Goal: Complete application form: Complete application form

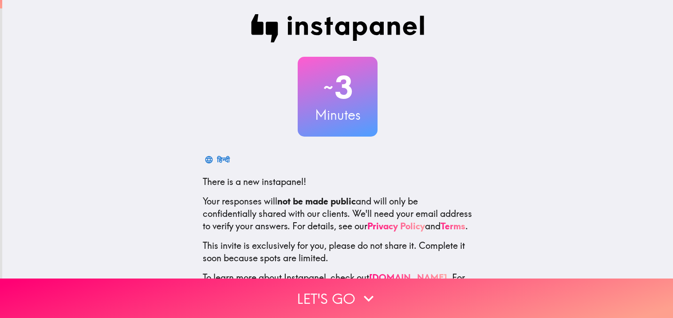
scroll to position [43, 0]
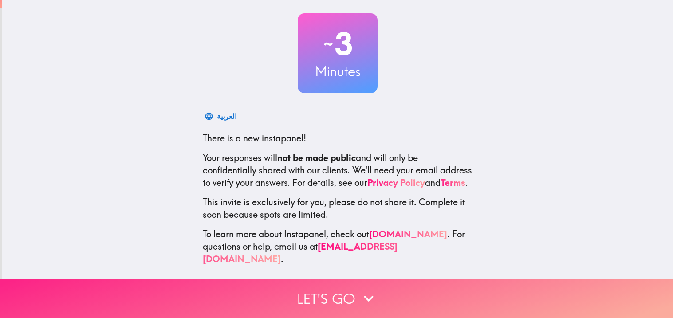
click at [313, 288] on button "Let's go" at bounding box center [336, 298] width 673 height 39
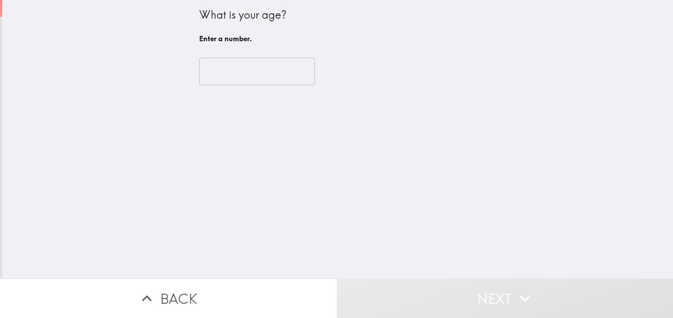
click at [274, 82] on input "number" at bounding box center [257, 72] width 116 height 28
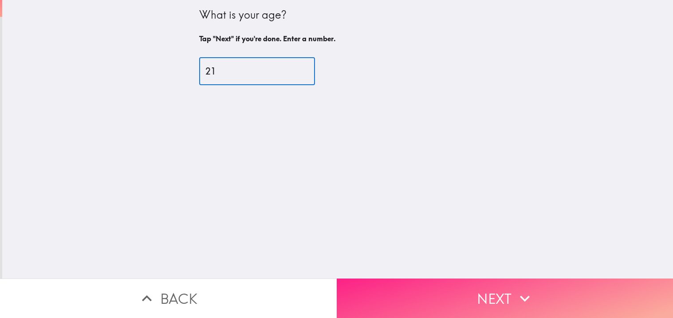
type input "21"
click at [388, 300] on button "Next" at bounding box center [505, 298] width 337 height 39
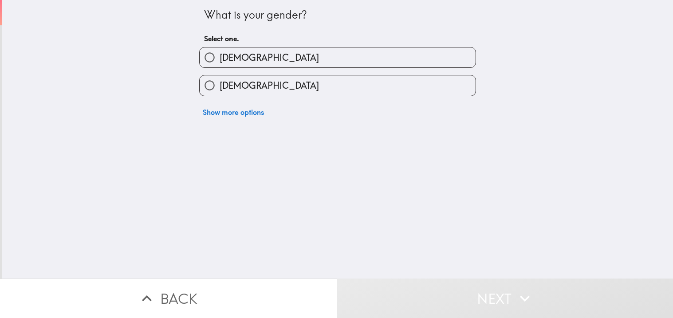
click at [300, 89] on label "[DEMOGRAPHIC_DATA]" at bounding box center [338, 85] width 276 height 20
click at [220, 89] on input "[DEMOGRAPHIC_DATA]" at bounding box center [210, 85] width 20 height 20
radio input "true"
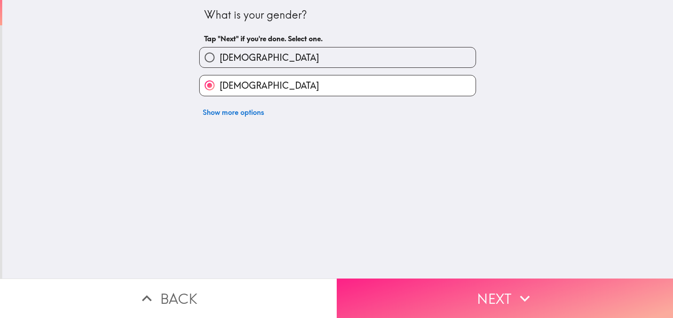
click at [392, 287] on button "Next" at bounding box center [505, 298] width 337 height 39
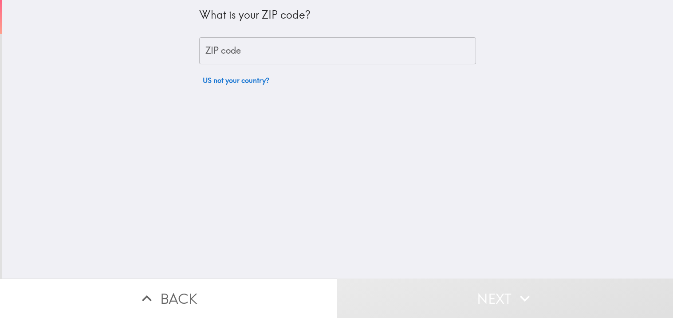
click at [311, 40] on input "ZIP code" at bounding box center [337, 51] width 277 height 28
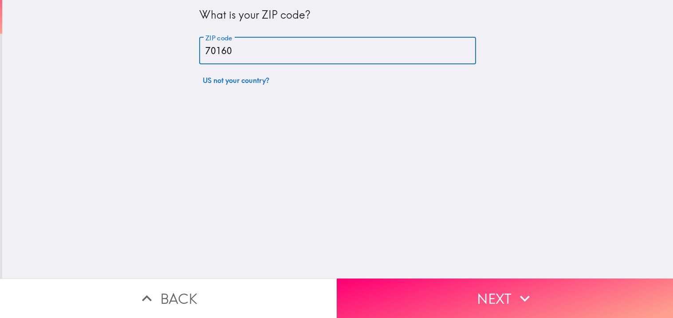
type input "70160"
click at [396, 154] on div "What is your ZIP code? ZIP code 70160 ZIP code US not your country?" at bounding box center [337, 139] width 671 height 279
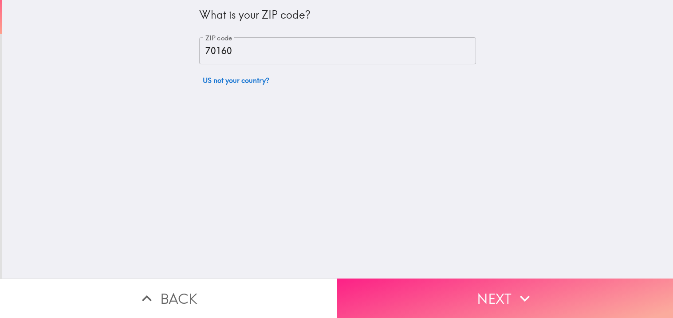
click at [396, 293] on button "Next" at bounding box center [505, 298] width 337 height 39
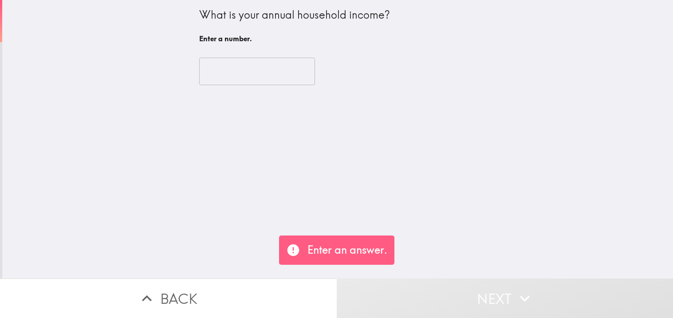
click at [276, 60] on input "number" at bounding box center [257, 72] width 116 height 28
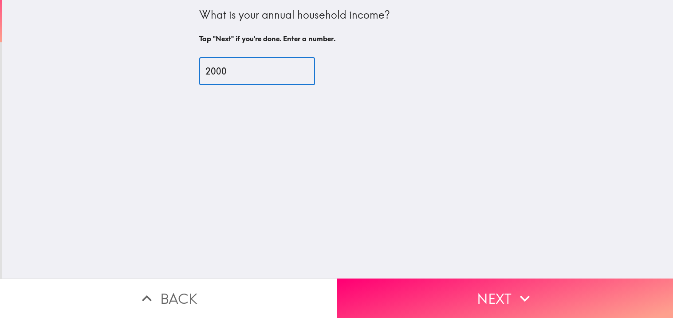
type input "2000"
click at [302, 112] on div "What is your annual household income? Tap "Next" if you're done. Enter a number…" at bounding box center [337, 139] width 671 height 279
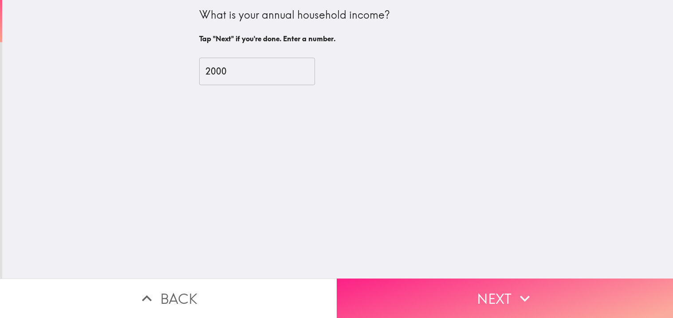
click at [400, 289] on button "Next" at bounding box center [505, 298] width 337 height 39
